Goal: Information Seeking & Learning: Check status

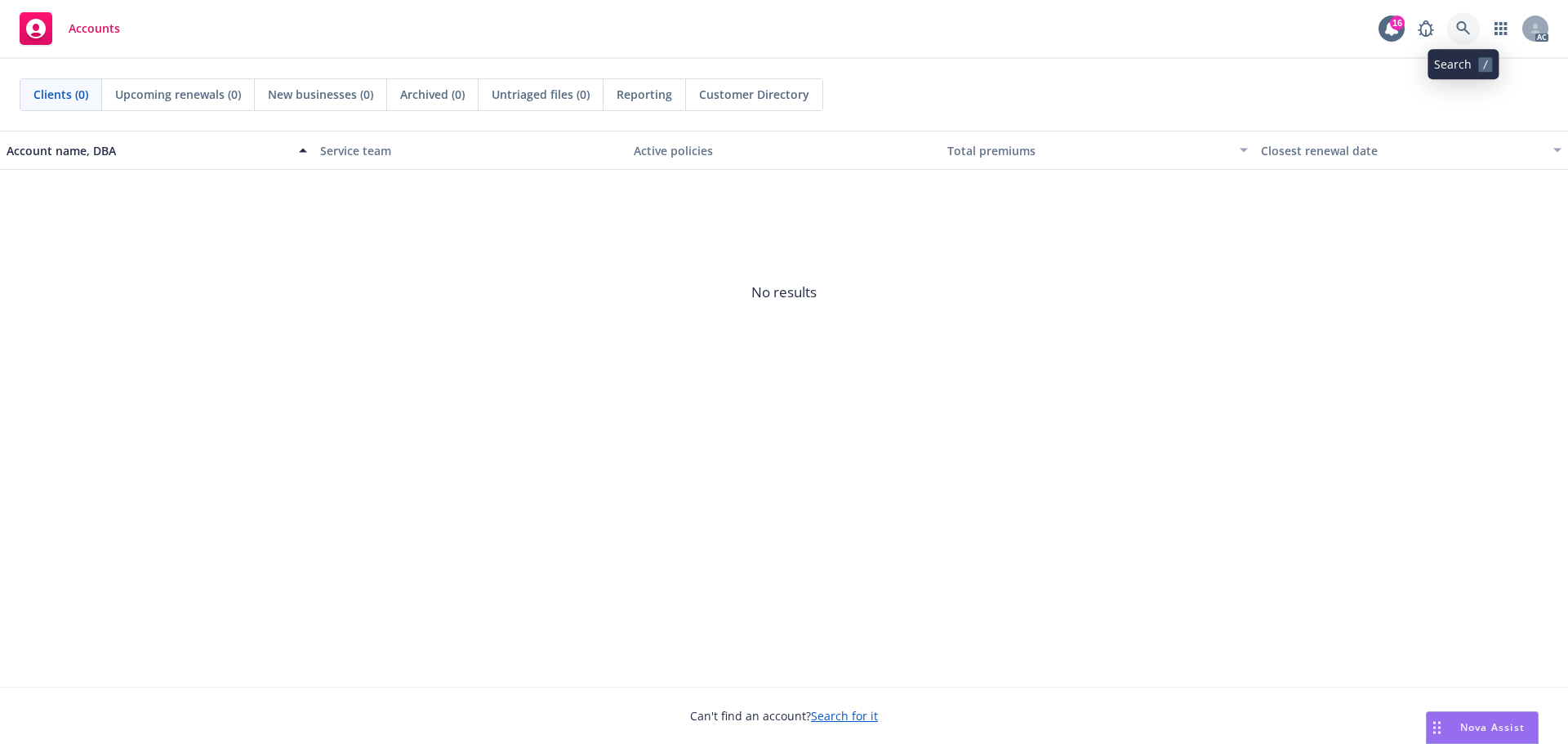
click at [1471, 24] on icon at bounding box center [1464, 29] width 15 height 15
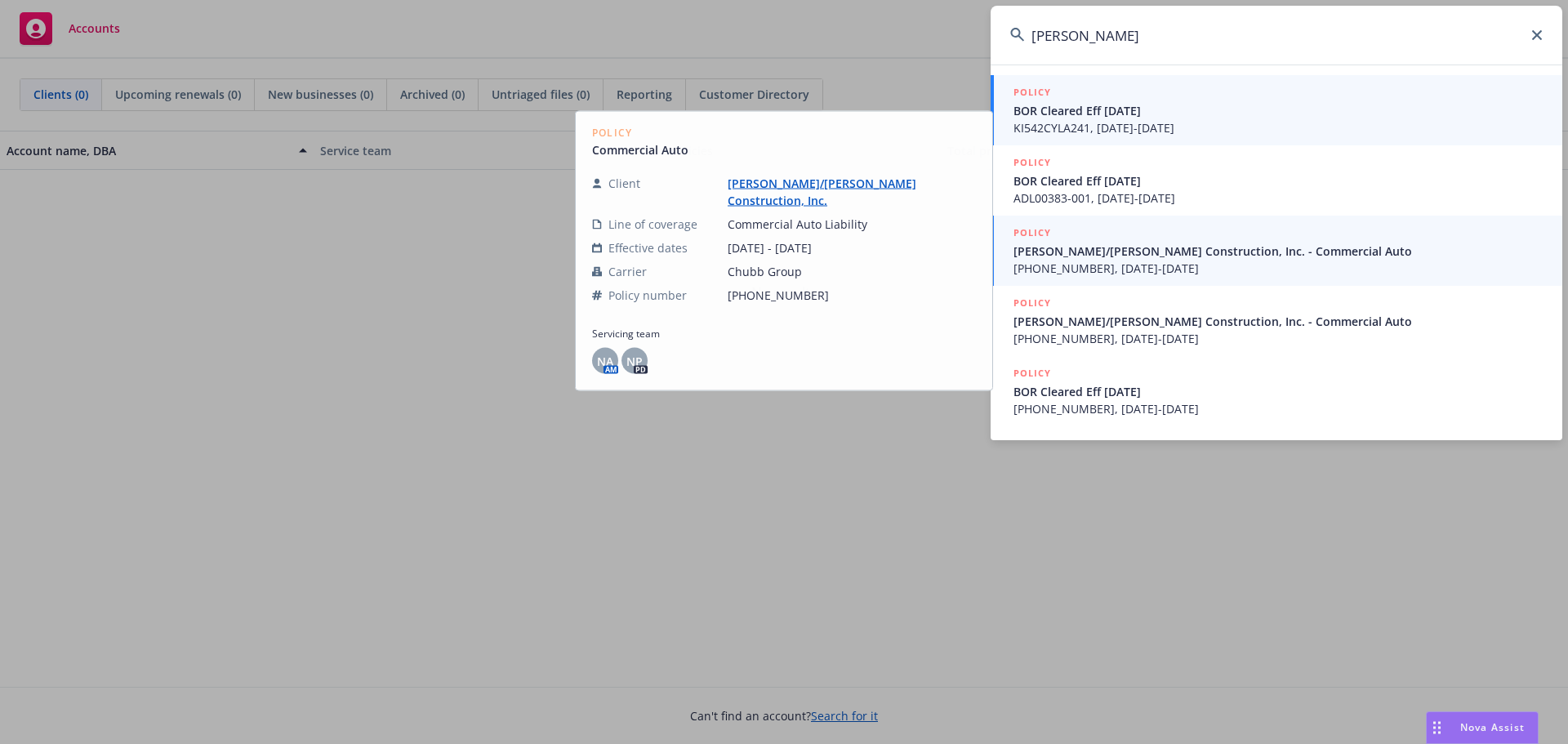
type input "[PERSON_NAME]"
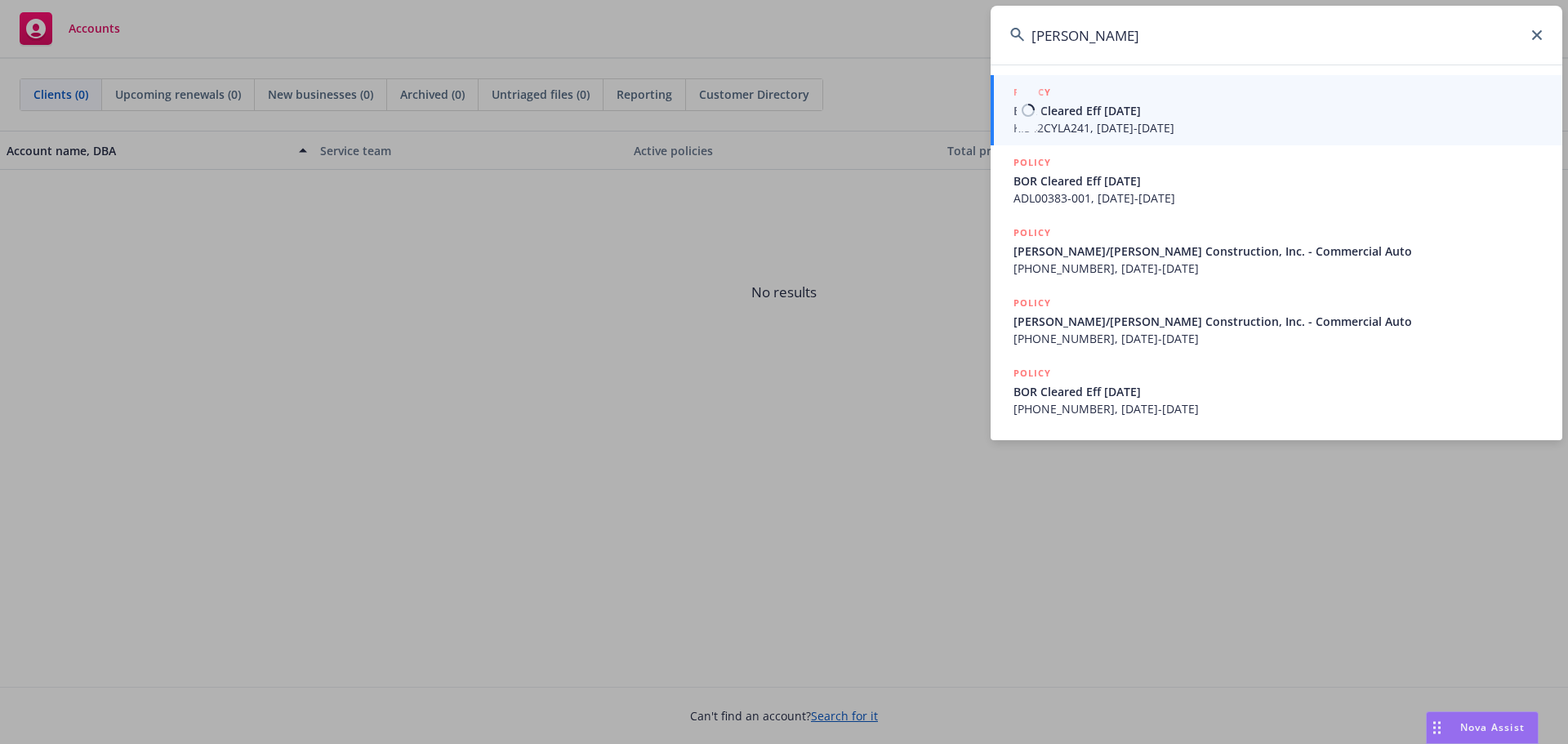
click at [1154, 106] on span "BOR Cleared Eff [DATE]" at bounding box center [1279, 111] width 529 height 17
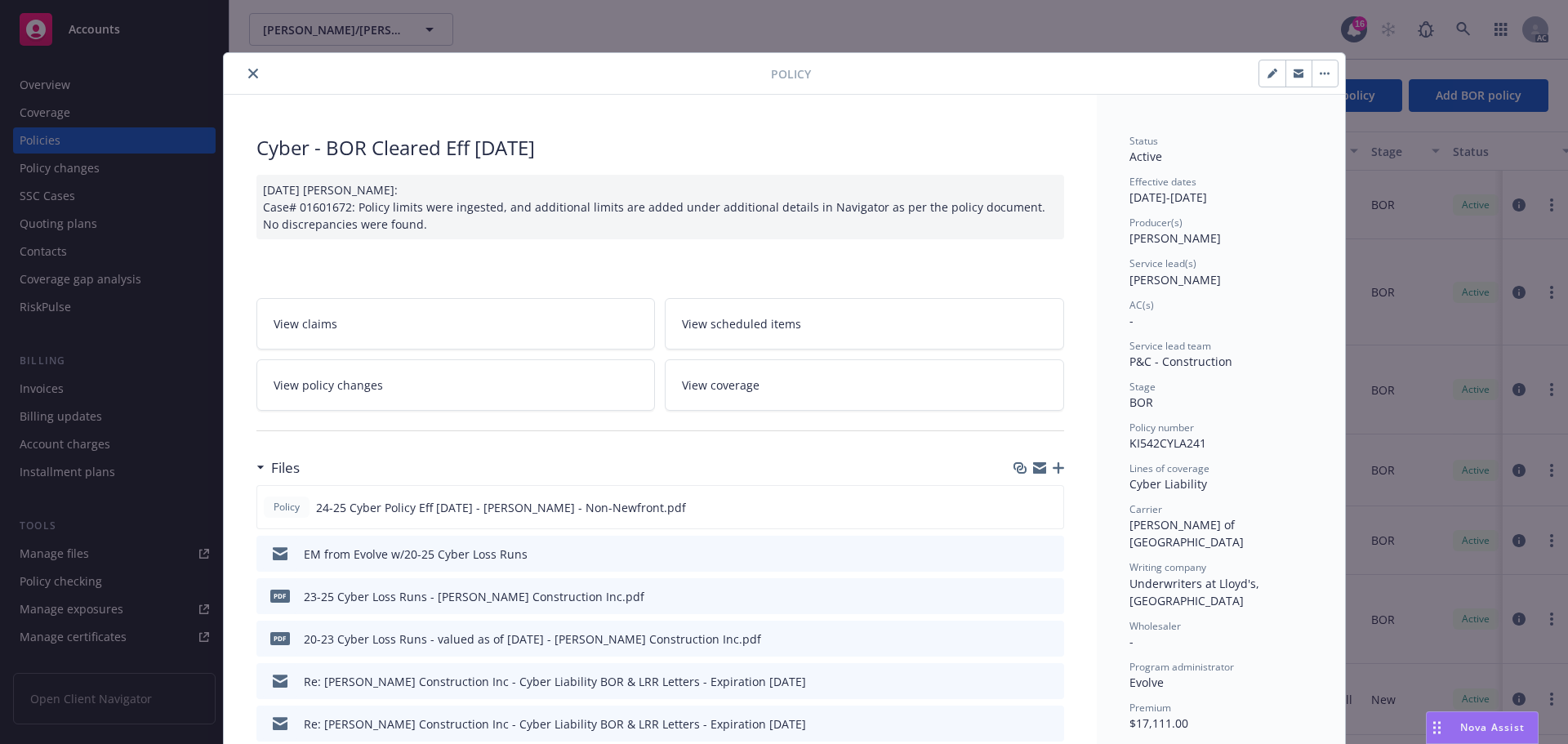
click at [250, 76] on icon "close" at bounding box center [254, 73] width 10 height 10
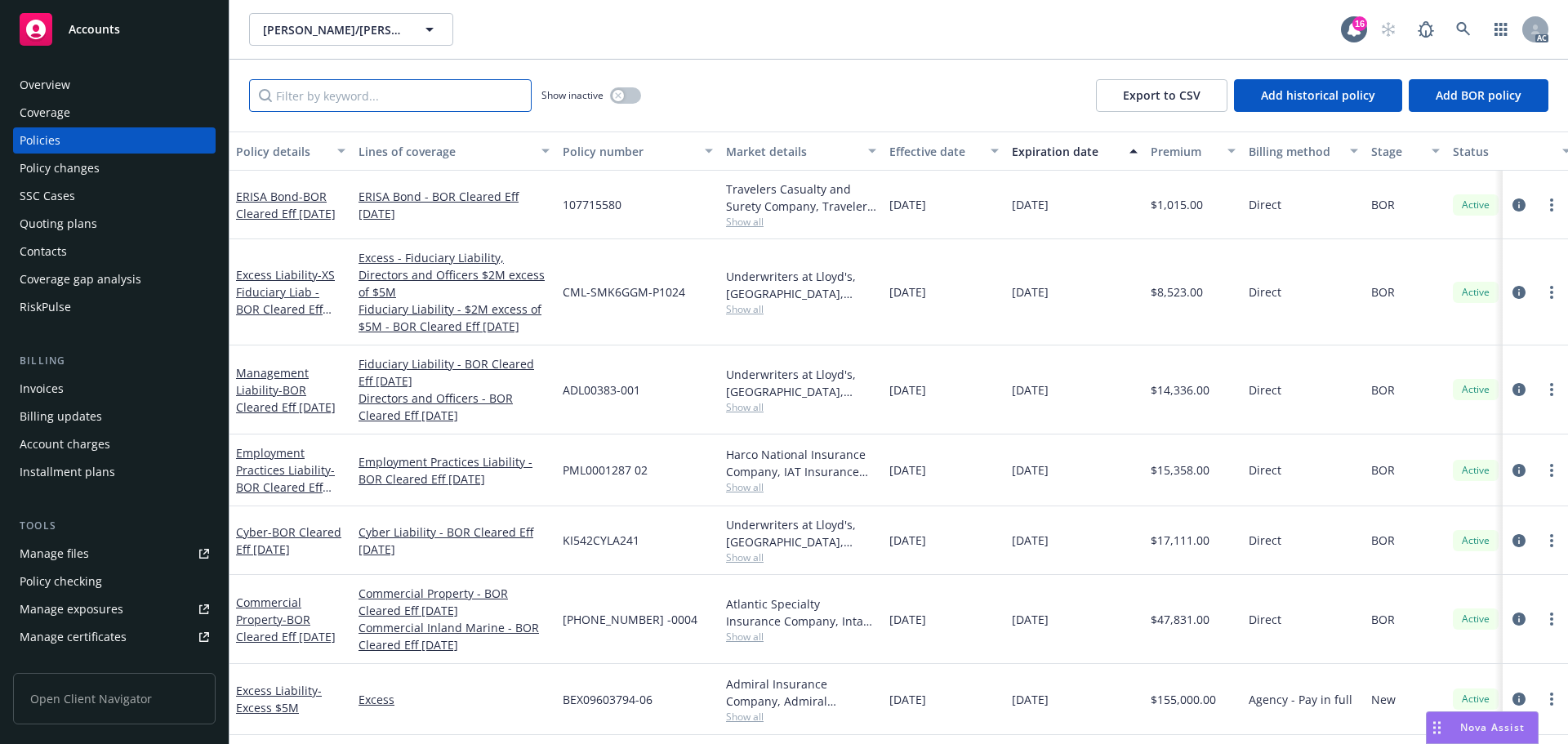
click at [301, 101] on input "Filter by keyword..." at bounding box center [390, 95] width 283 height 32
paste input "54303201"
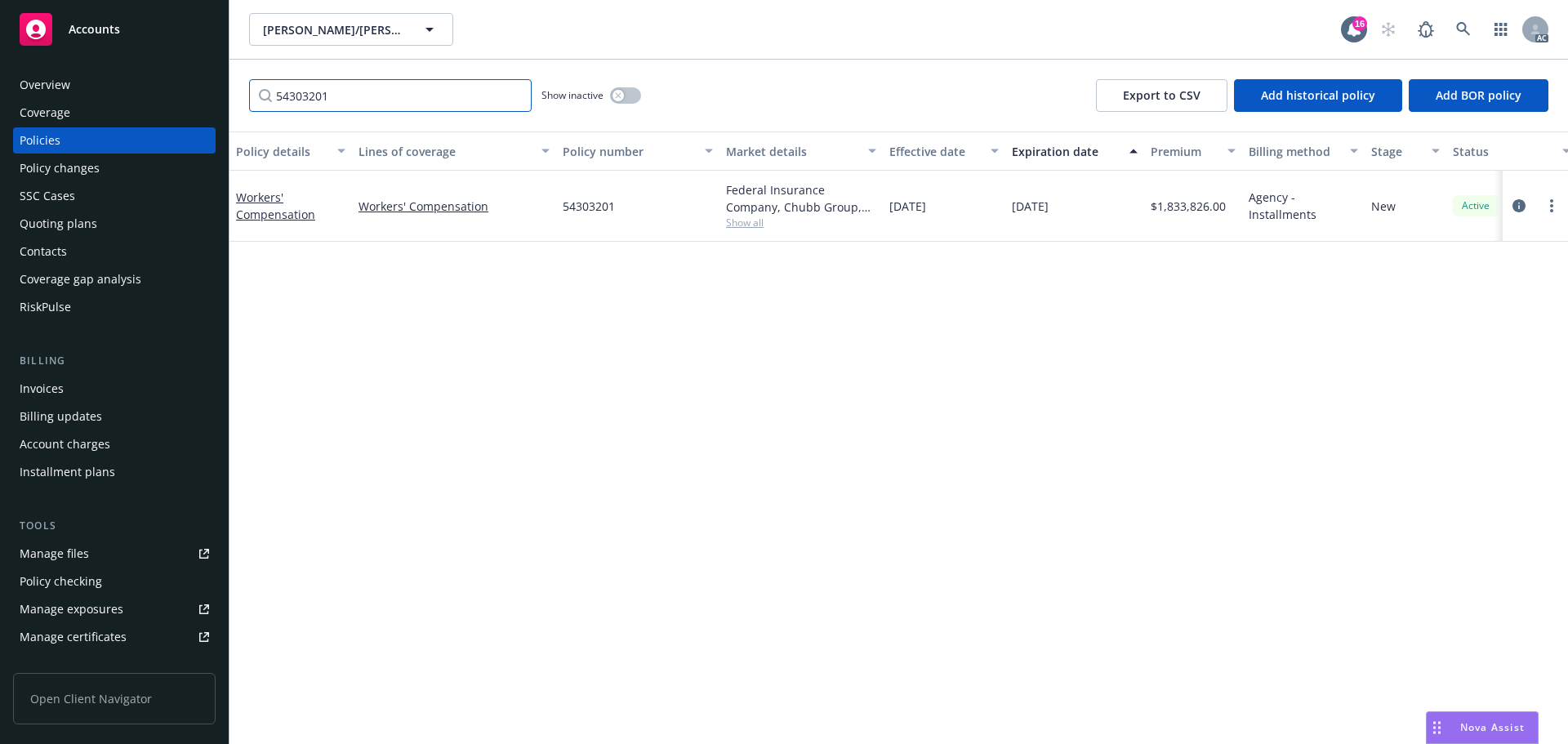
type input "54303201"
click at [744, 228] on span "Show all" at bounding box center [801, 222] width 151 height 14
click at [441, 305] on div "Policy details Lines of coverage Policy number Market details Effective date Ex…" at bounding box center [898, 437] width 1338 height 612
click at [1467, 11] on div "[PERSON_NAME]/[PERSON_NAME] Construction, Inc. [PERSON_NAME]/[PERSON_NAME] Cons…" at bounding box center [898, 29] width 1338 height 59
click at [1469, 26] on icon at bounding box center [1464, 30] width 15 height 15
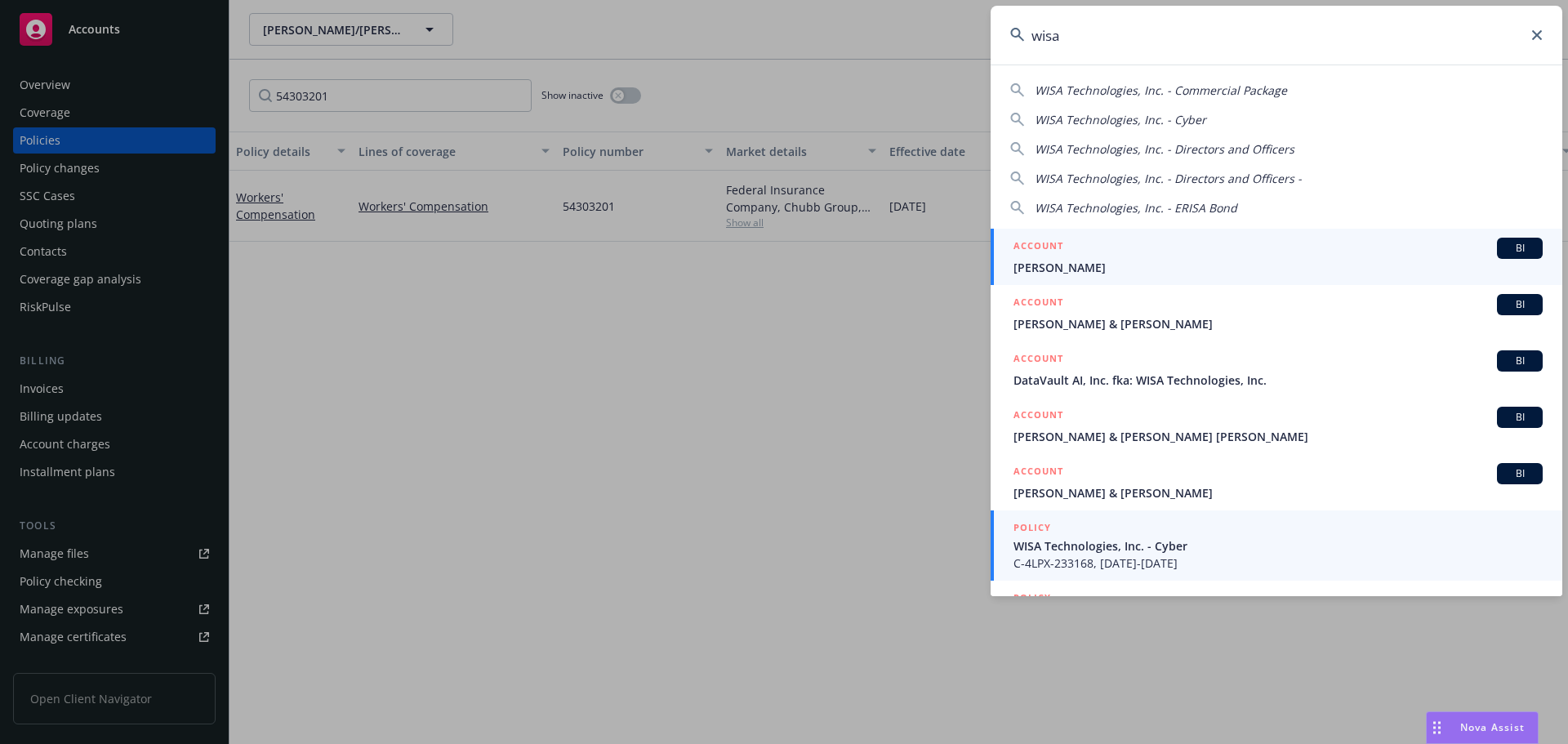
type input "wisa"
click at [1190, 549] on span "WISA Technologies, Inc. - Cyber" at bounding box center [1279, 545] width 529 height 17
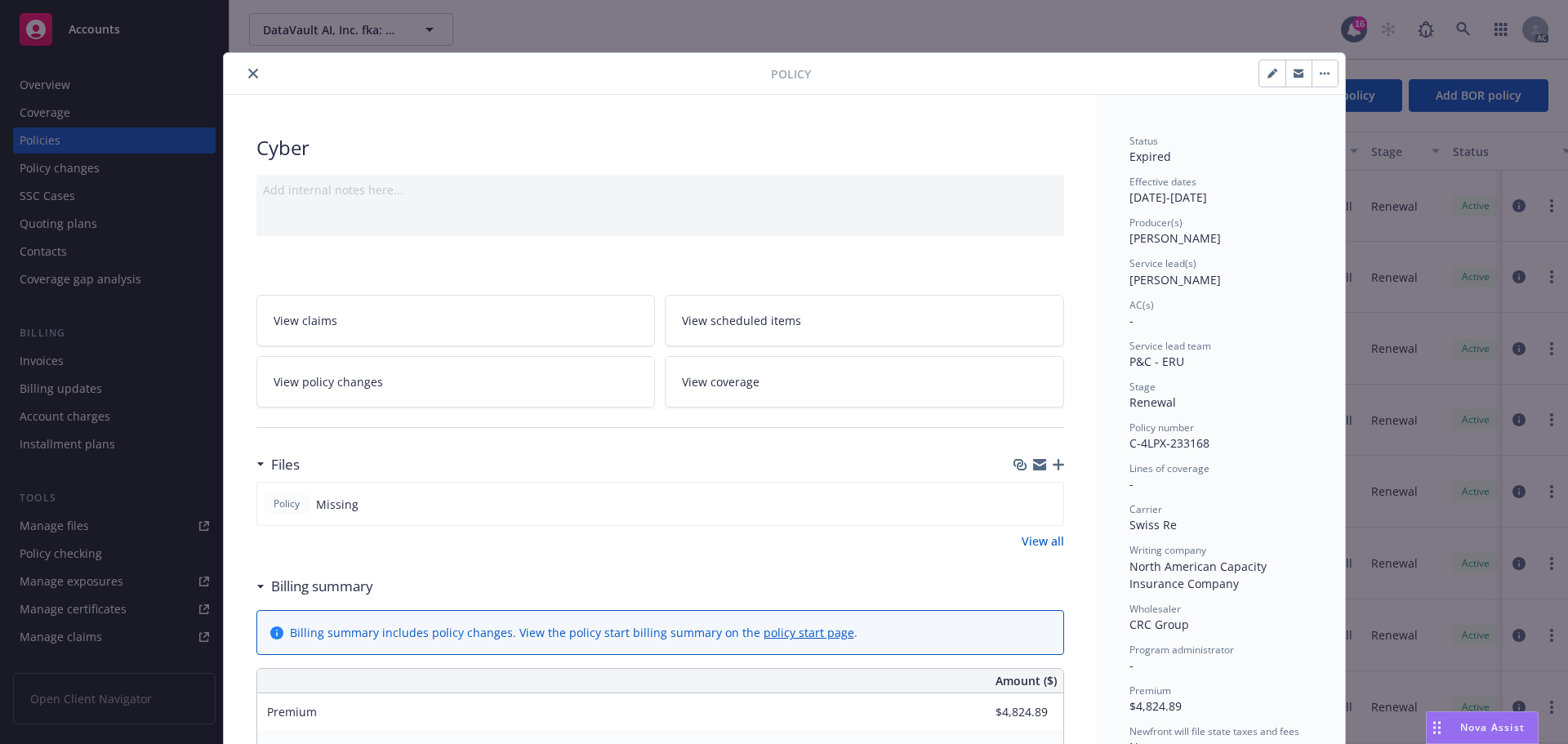
click at [244, 71] on button "close" at bounding box center [254, 74] width 20 height 20
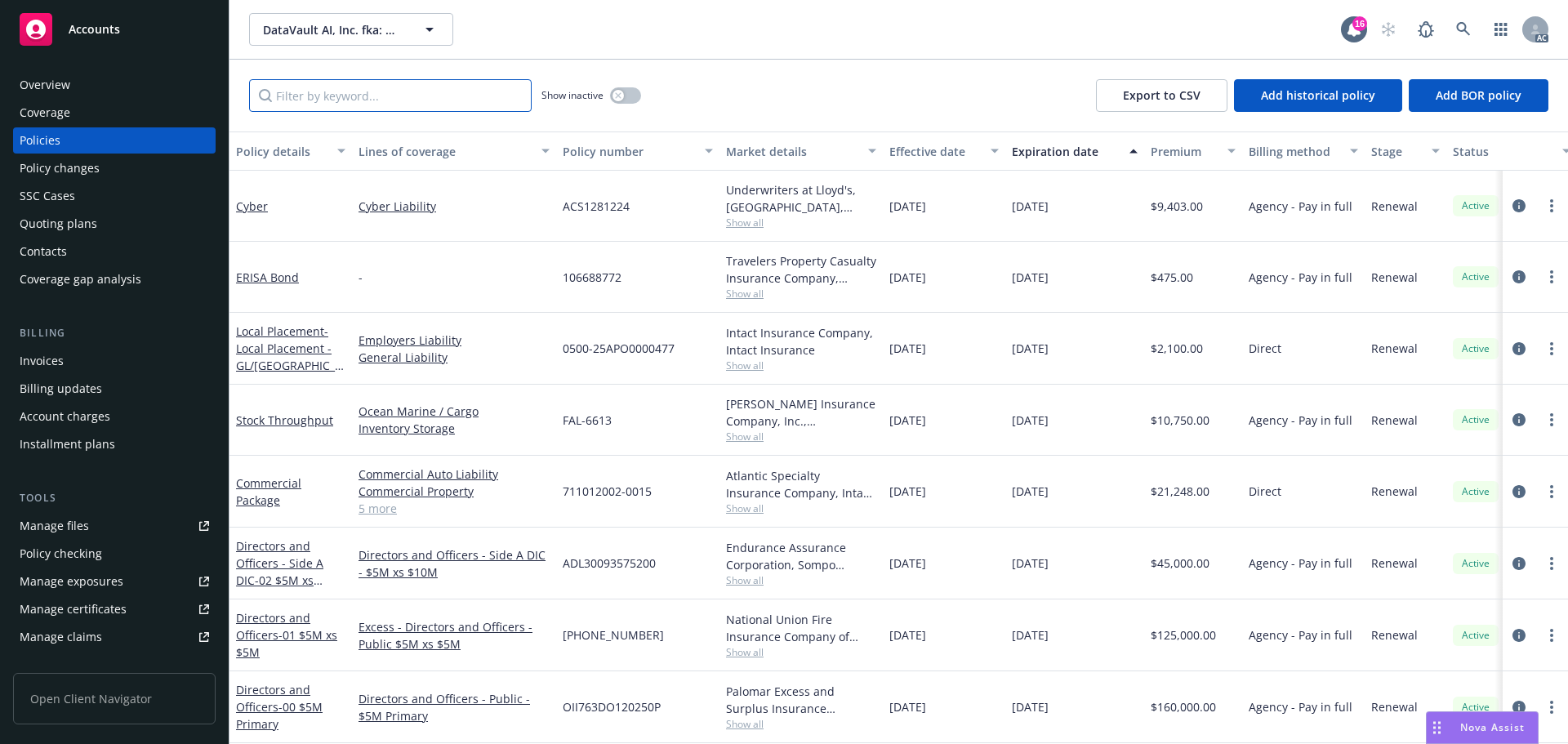
click at [288, 101] on input "Filter by keyword..." at bounding box center [390, 95] width 283 height 32
paste input "ACS1281224"
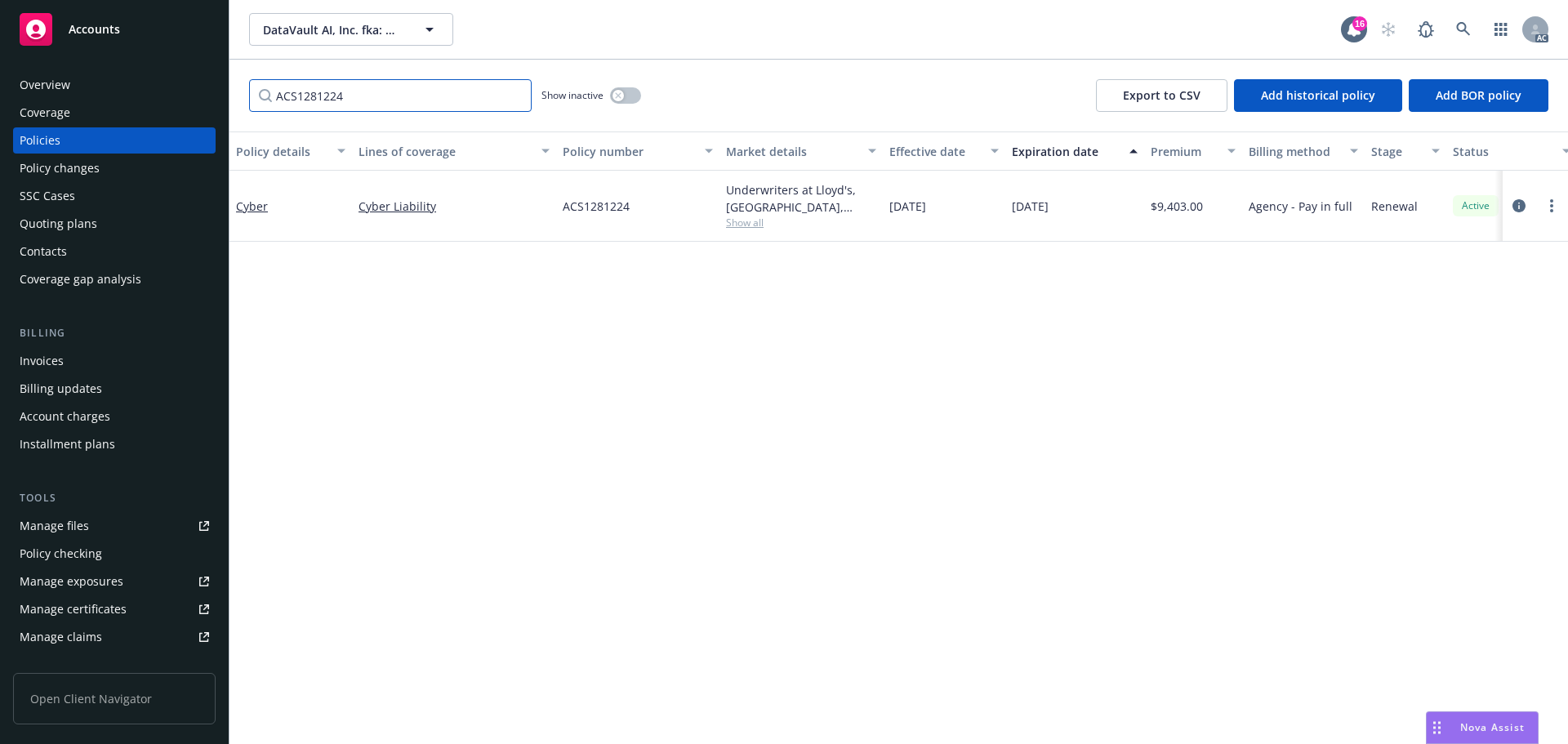
type input "ACS1281224"
click at [83, 173] on div "Policy changes" at bounding box center [60, 168] width 80 height 26
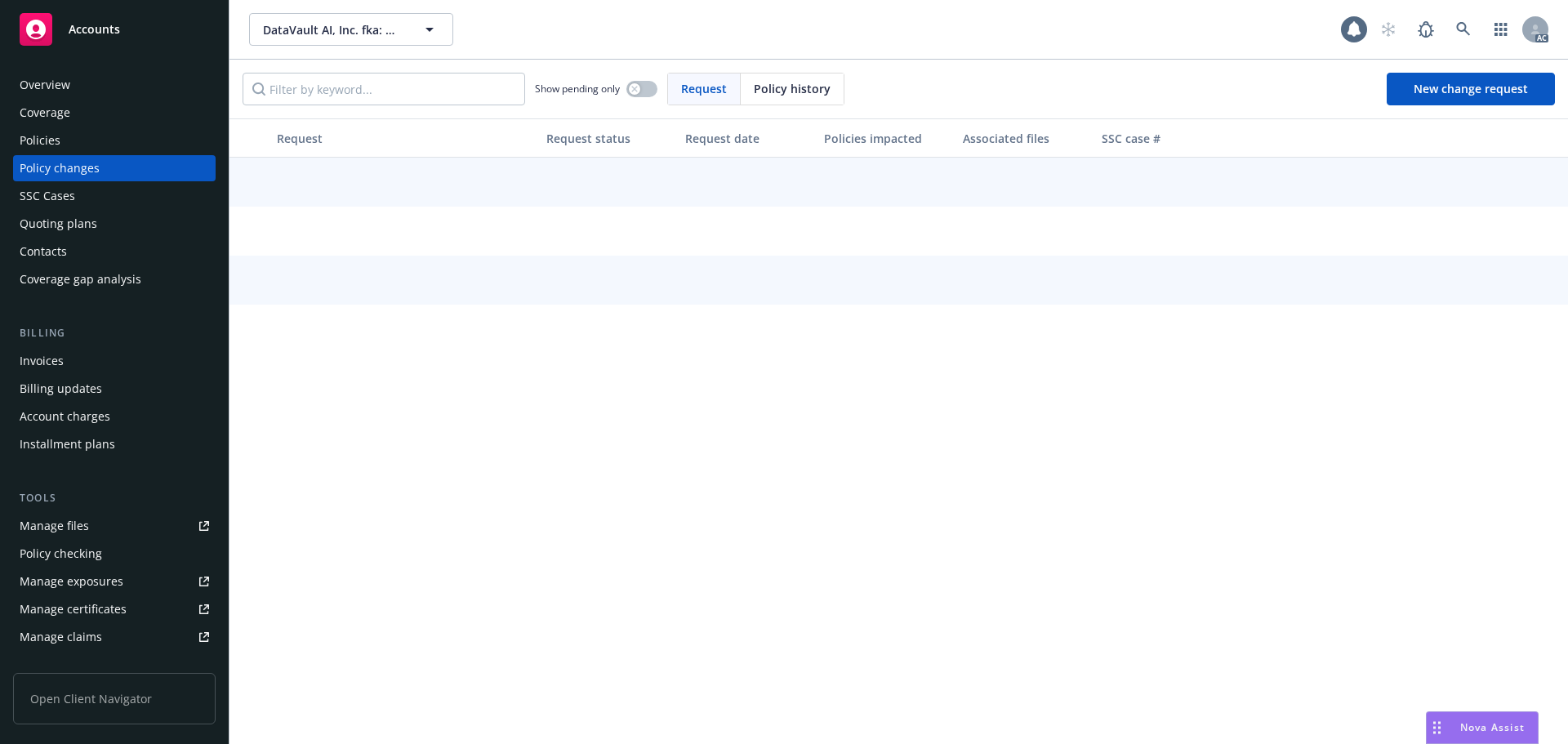
click at [783, 92] on span "Policy history" at bounding box center [792, 88] width 77 height 17
click at [454, 98] on input "Filter by keyword..." at bounding box center [384, 88] width 283 height 32
paste input "ACS1281224"
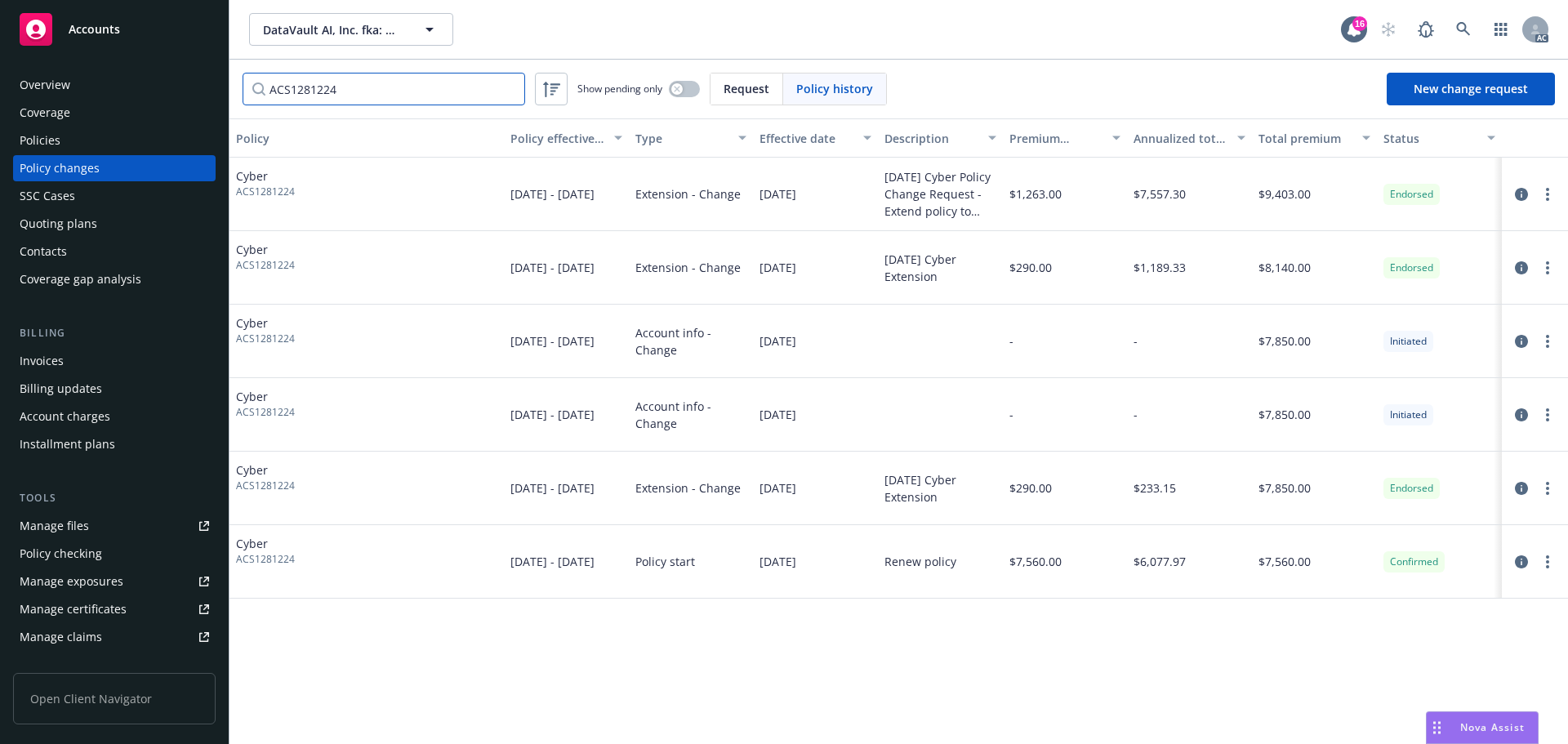
type input "ACS1281224"
click at [975, 38] on div "DataVault AI, Inc. fka: WISA Technologies, Inc. DataVault AI, Inc. fka: WISA Te…" at bounding box center [794, 29] width 1092 height 32
